Goal: Task Accomplishment & Management: Manage account settings

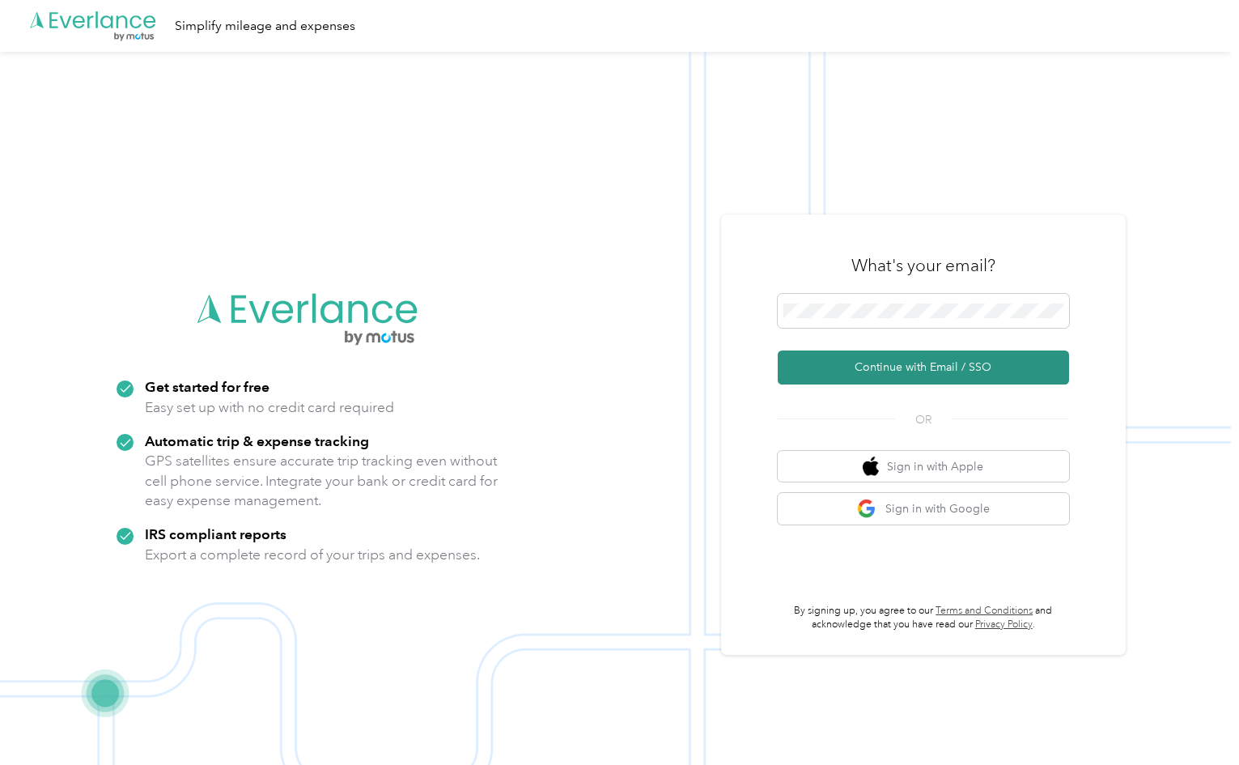
click at [958, 364] on button "Continue with Email / SSO" at bounding box center [923, 368] width 291 height 34
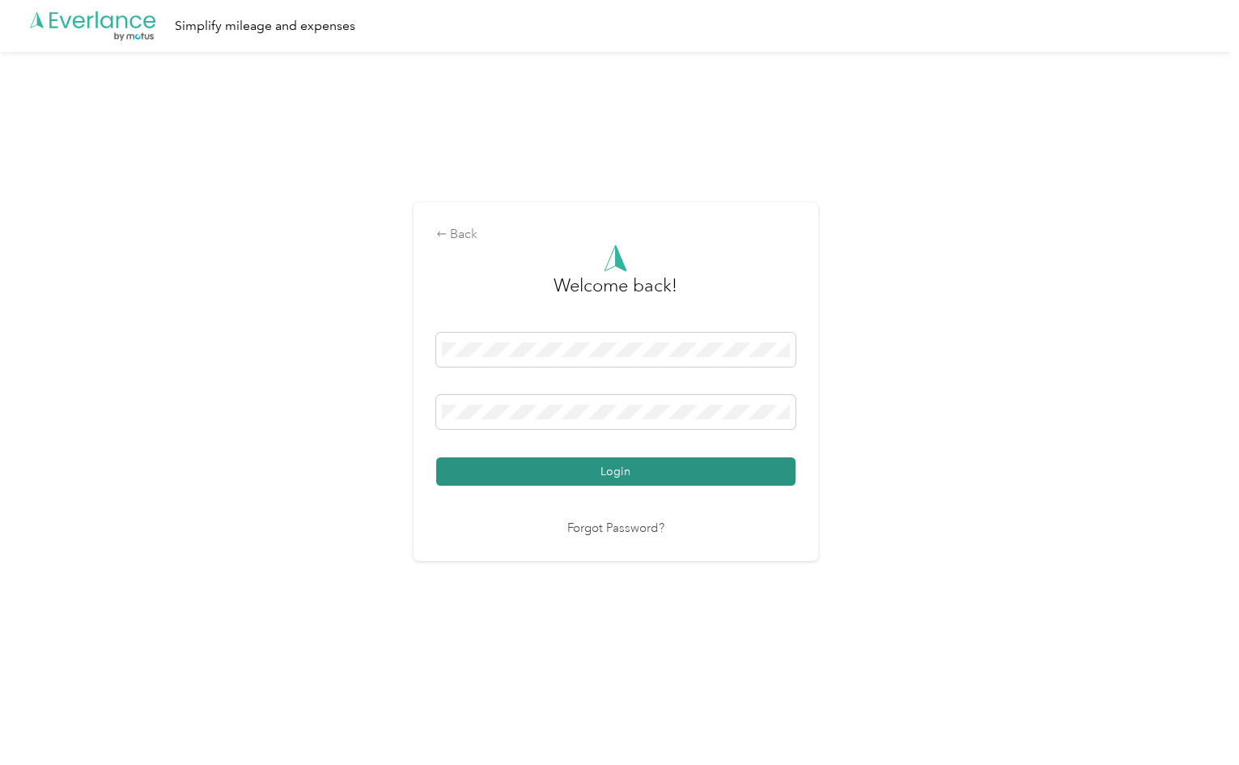
click at [595, 469] on button "Login" at bounding box center [615, 471] width 359 height 28
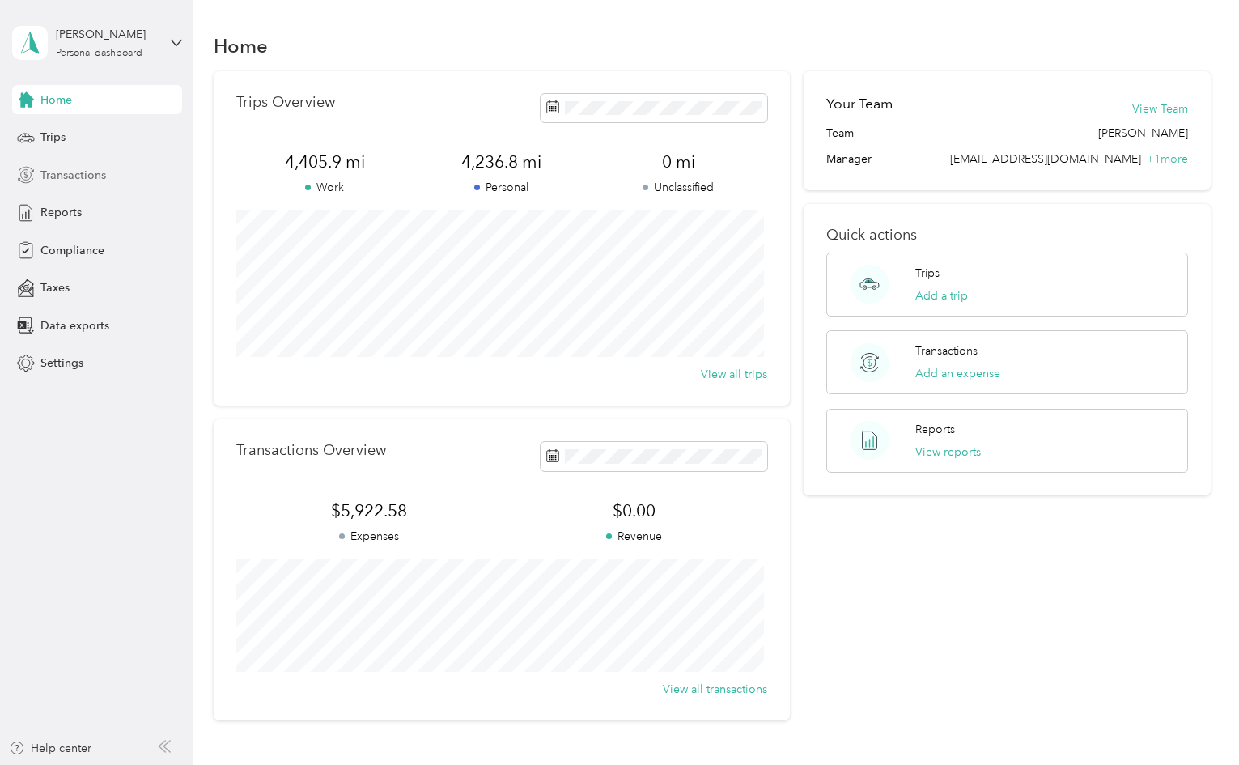
click at [71, 170] on span "Transactions" at bounding box center [73, 175] width 66 height 17
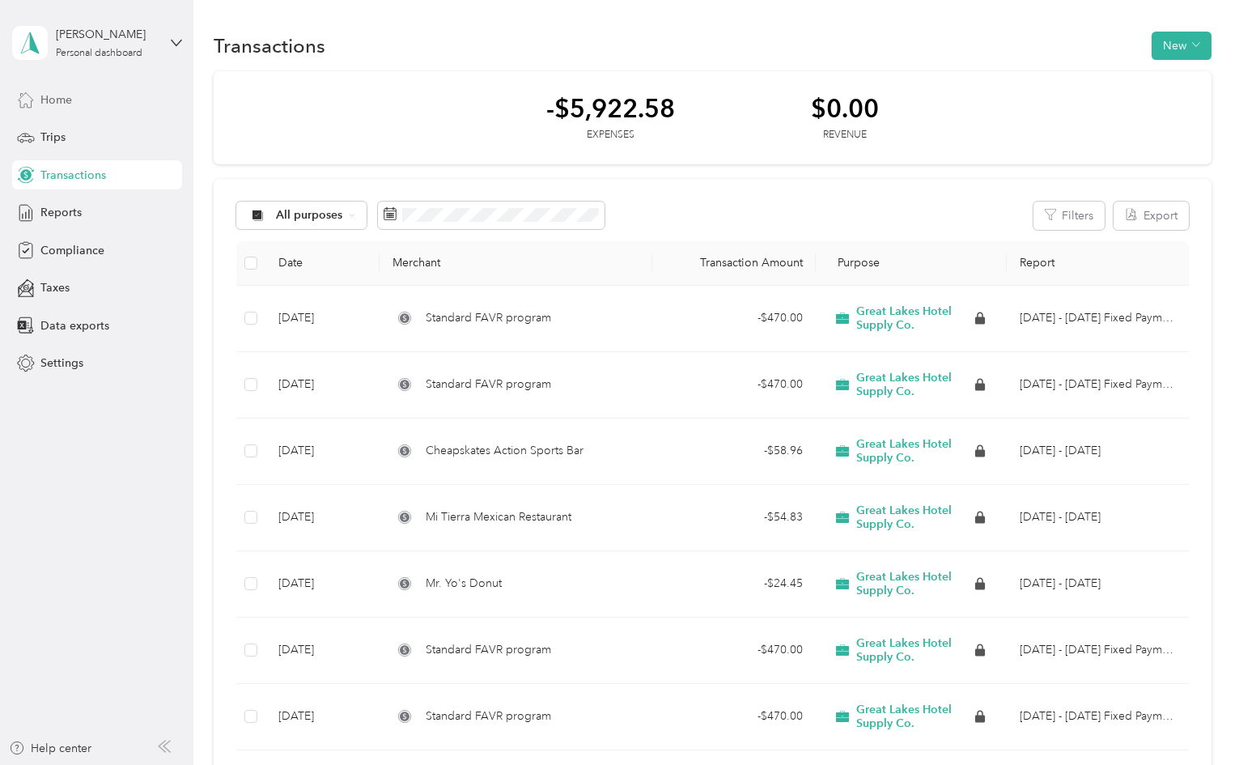
click at [62, 105] on span "Home" at bounding box center [56, 99] width 32 height 17
